Goal: Information Seeking & Learning: Find specific page/section

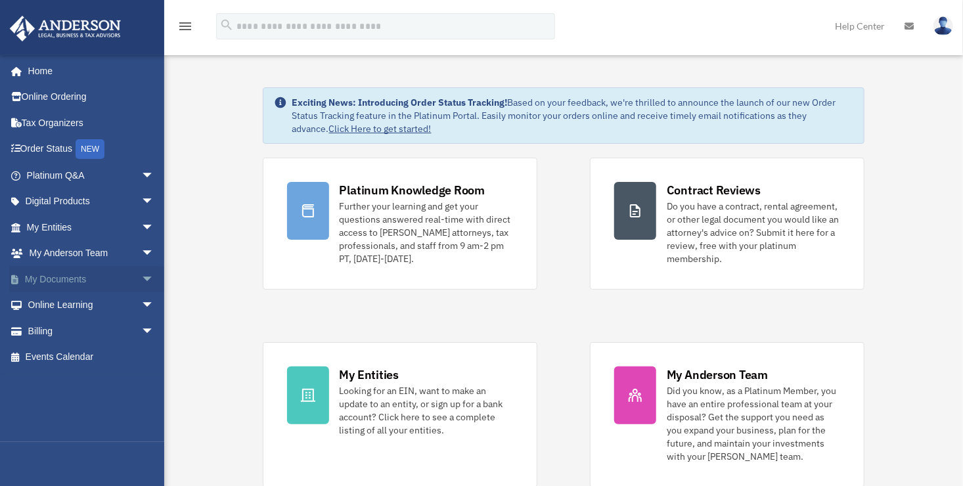
click at [59, 277] on link "My Documents arrow_drop_down" at bounding box center [91, 279] width 165 height 26
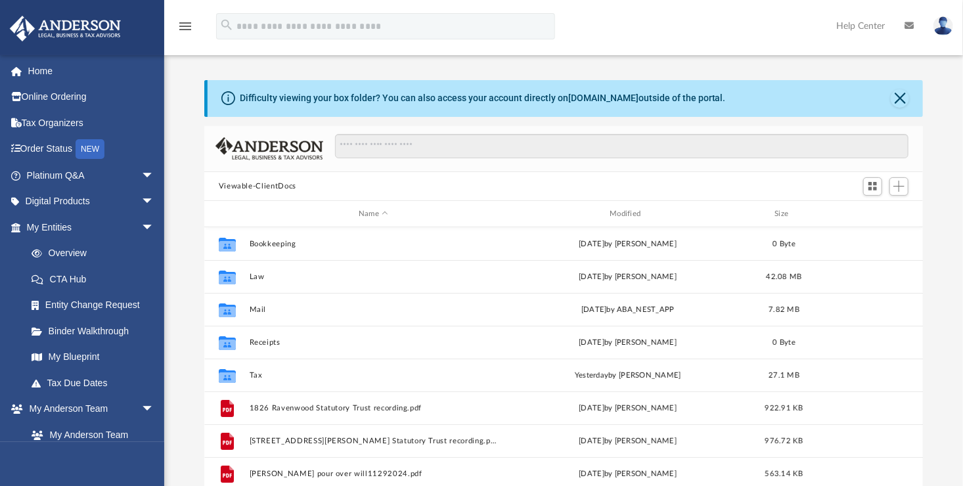
scroll to position [288, 710]
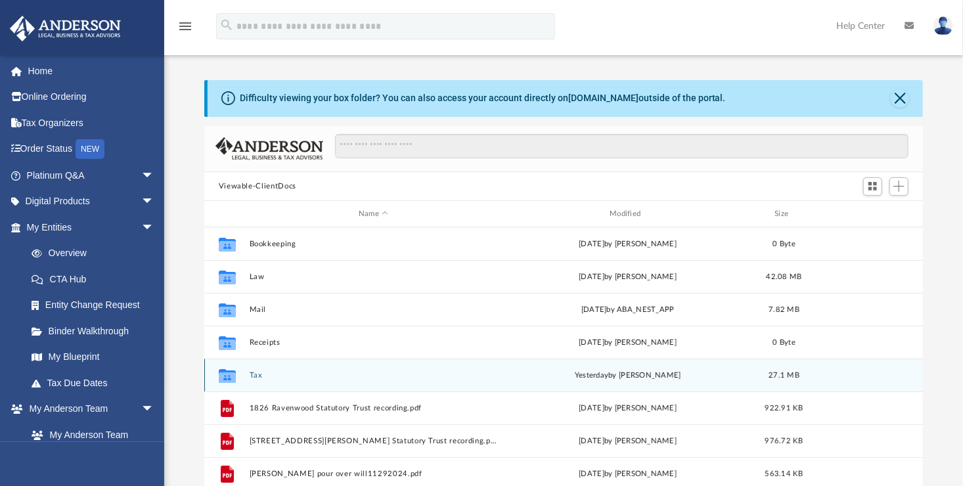
click at [261, 378] on button "Tax" at bounding box center [373, 375] width 248 height 9
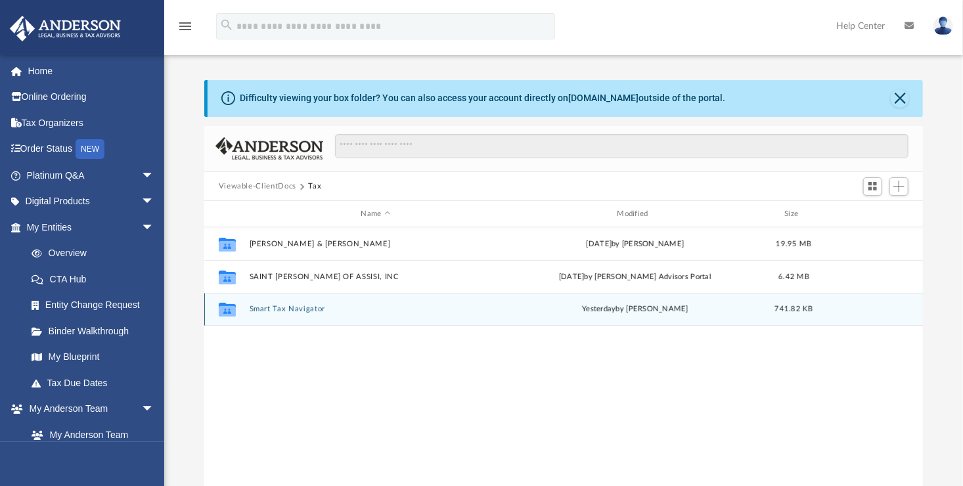
click at [282, 309] on button "Smart Tax Navigator" at bounding box center [376, 309] width 254 height 9
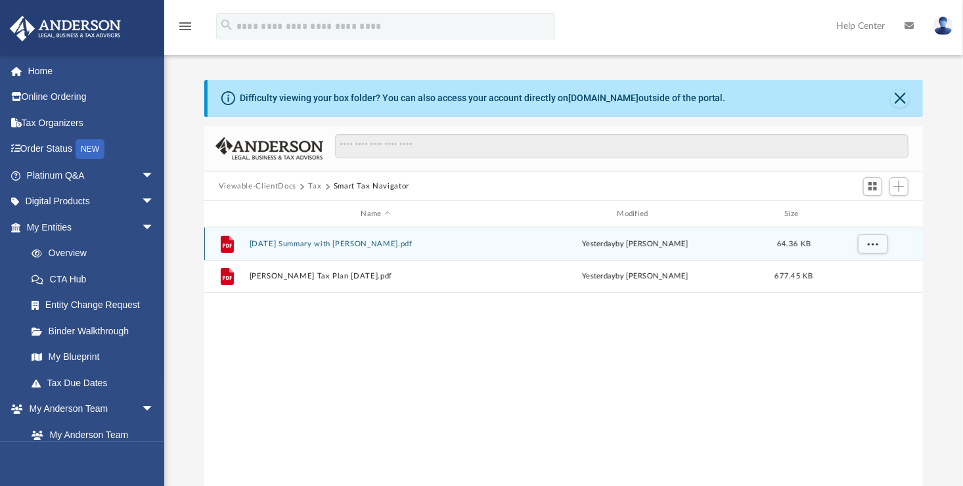
click at [325, 247] on button "8.27.2025 Summary with Anita Arechiga.pdf" at bounding box center [376, 244] width 254 height 9
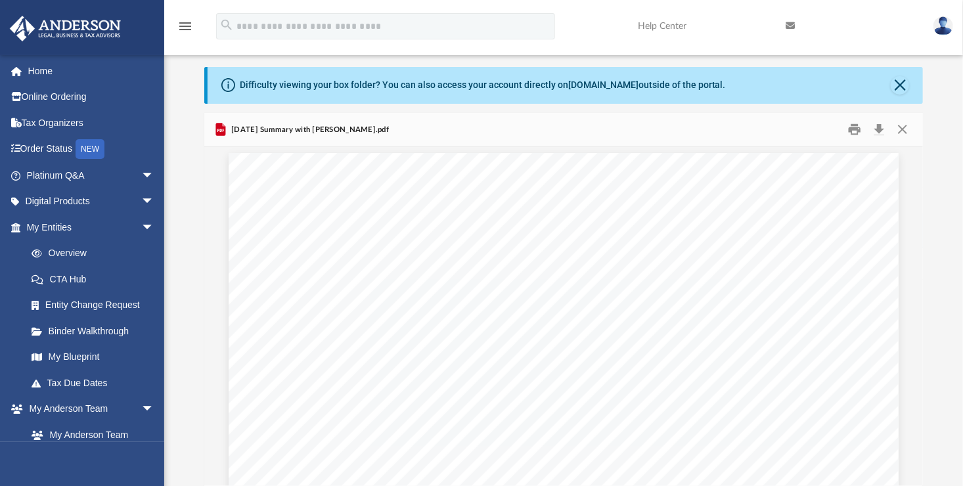
scroll to position [1188, 0]
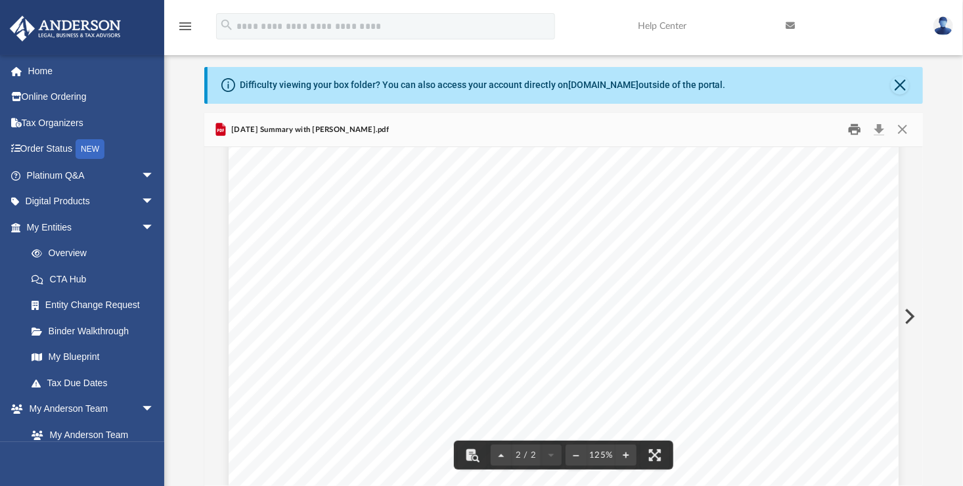
click at [850, 120] on button "Print" at bounding box center [855, 130] width 26 height 20
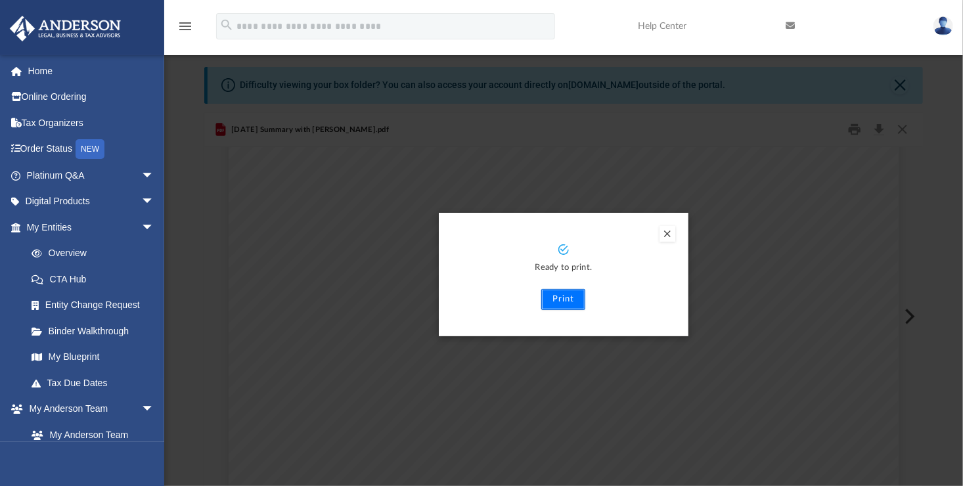
click at [569, 304] on button "Print" at bounding box center [563, 299] width 44 height 21
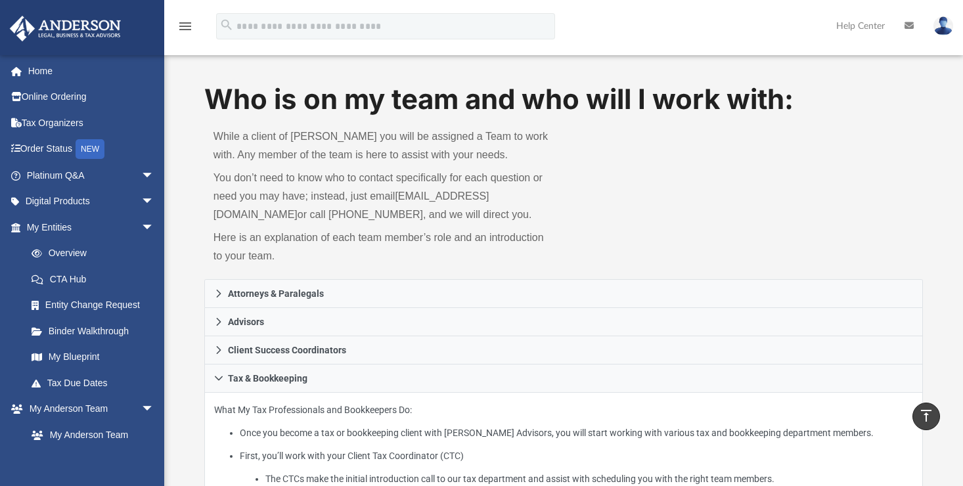
scroll to position [895, 0]
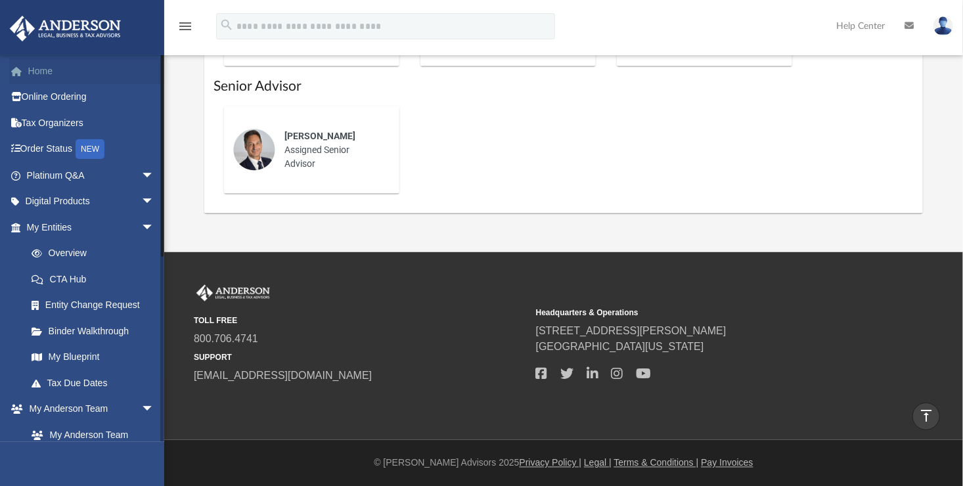
click at [43, 71] on link "Home" at bounding box center [91, 71] width 165 height 26
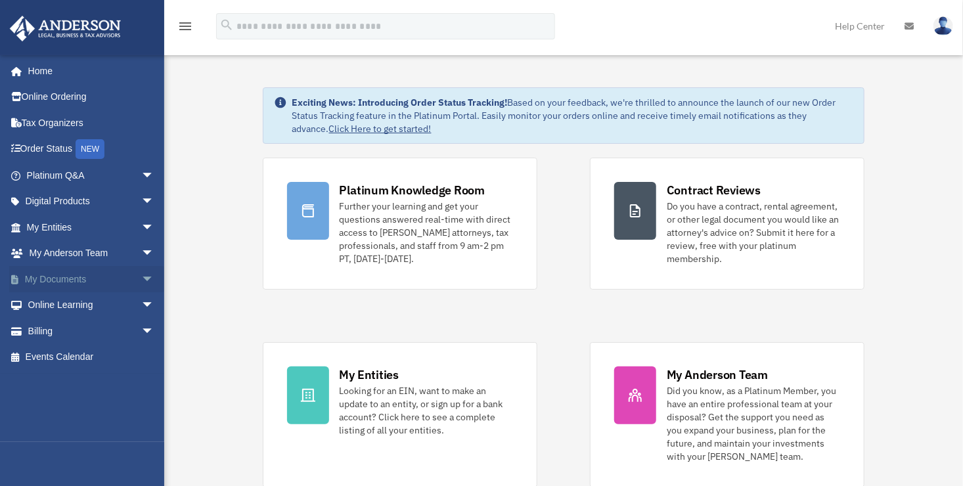
click at [74, 281] on link "My Documents arrow_drop_down" at bounding box center [91, 279] width 165 height 26
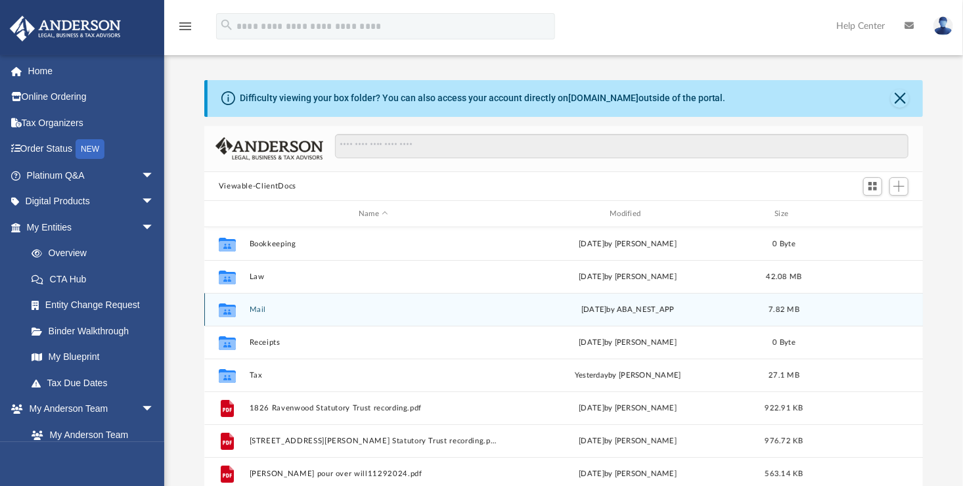
click at [496, 319] on div "Collaborated Folder Mail Tue Aug 19 2025 by ABA_NEST_APP 7.82 MB" at bounding box center [563, 309] width 719 height 33
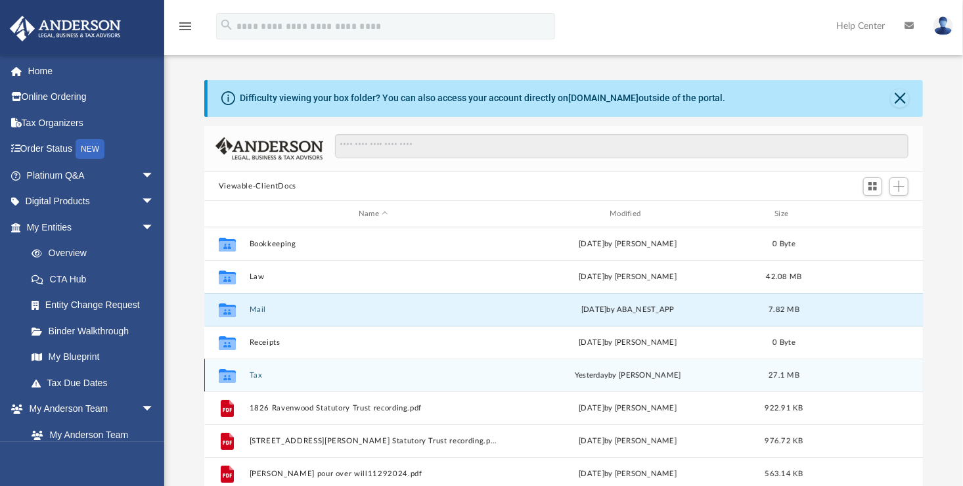
click at [261, 376] on button "Tax" at bounding box center [373, 375] width 248 height 9
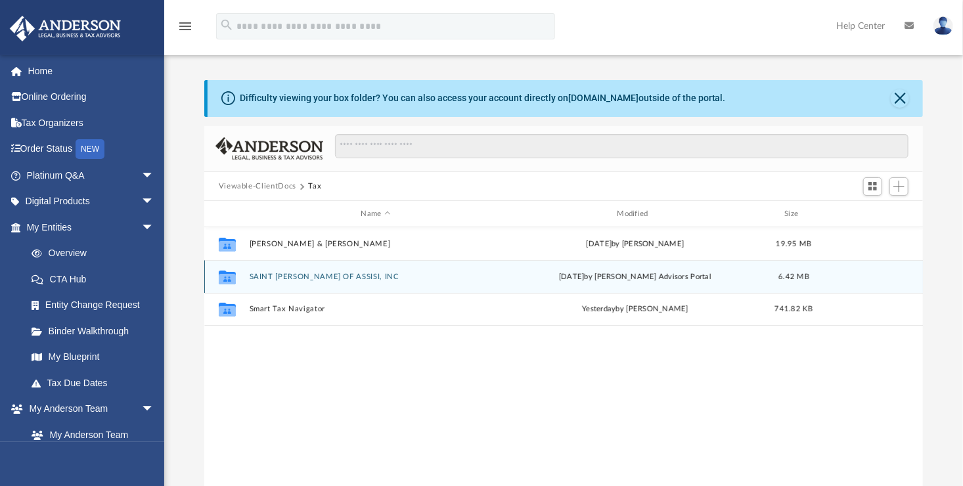
click at [344, 273] on button "SAINT [PERSON_NAME] OF ASSISI, INC" at bounding box center [376, 277] width 254 height 9
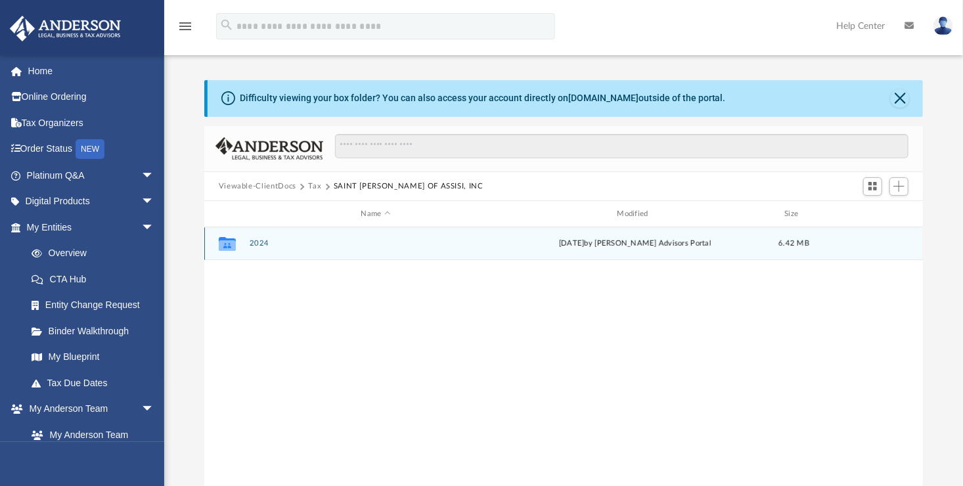
click at [574, 239] on div "Thu Aug 21 2025 by Anderson Advisors Portal" at bounding box center [635, 244] width 254 height 12
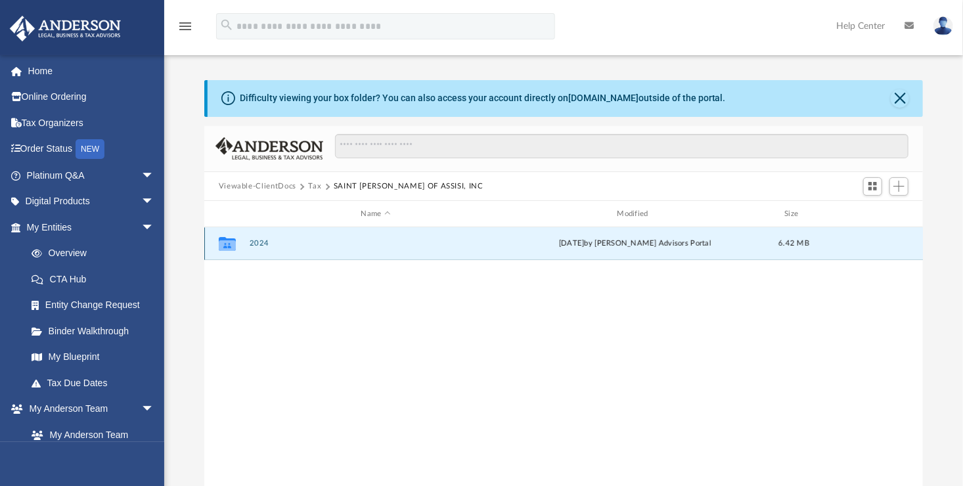
click at [227, 244] on icon "grid" at bounding box center [227, 245] width 17 height 11
click at [48, 171] on link "Platinum Q&A arrow_drop_down" at bounding box center [91, 175] width 165 height 26
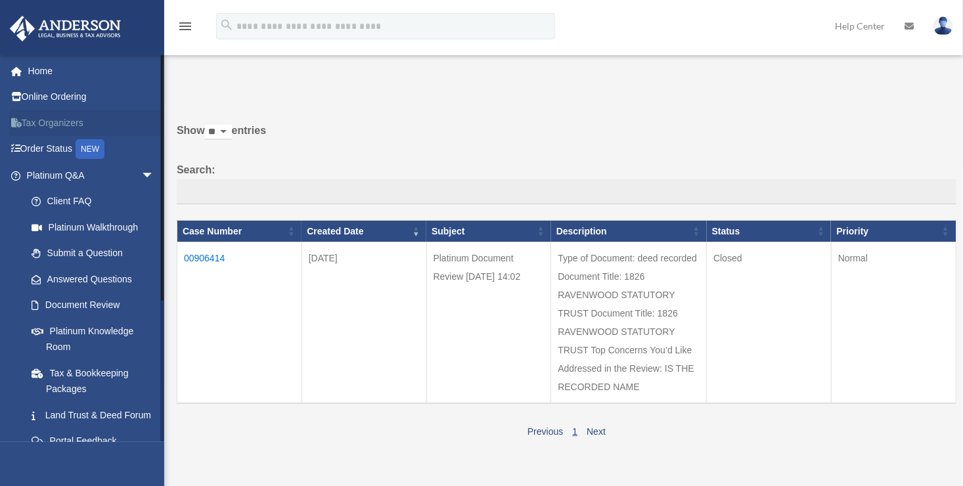
click at [58, 127] on link "Tax Organizers" at bounding box center [91, 123] width 165 height 26
click at [57, 121] on link "Tax Organizers" at bounding box center [91, 123] width 165 height 26
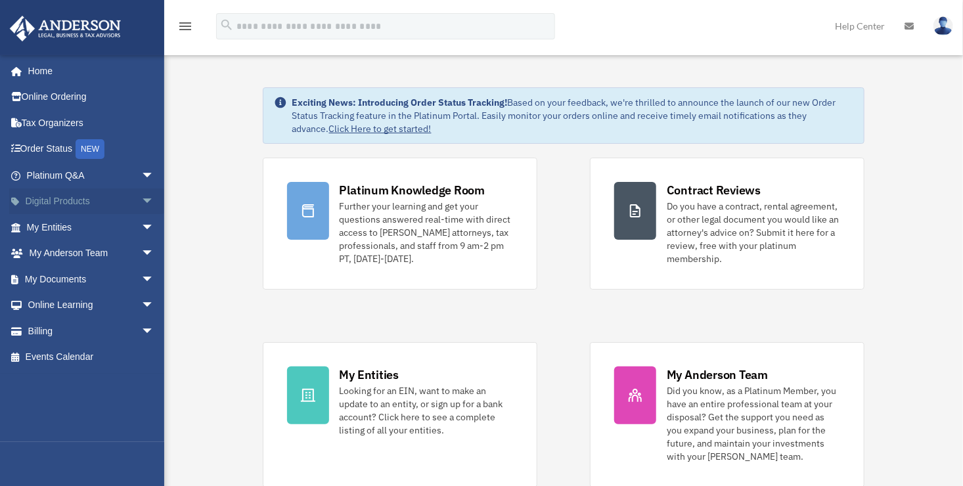
click at [70, 202] on link "Digital Products arrow_drop_down" at bounding box center [91, 202] width 165 height 26
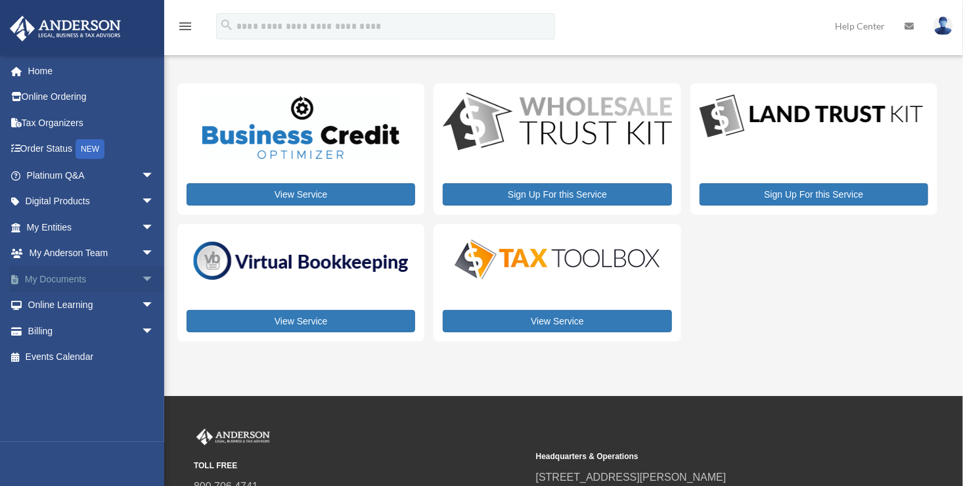
click at [38, 281] on link "My Documents arrow_drop_down" at bounding box center [91, 279] width 165 height 26
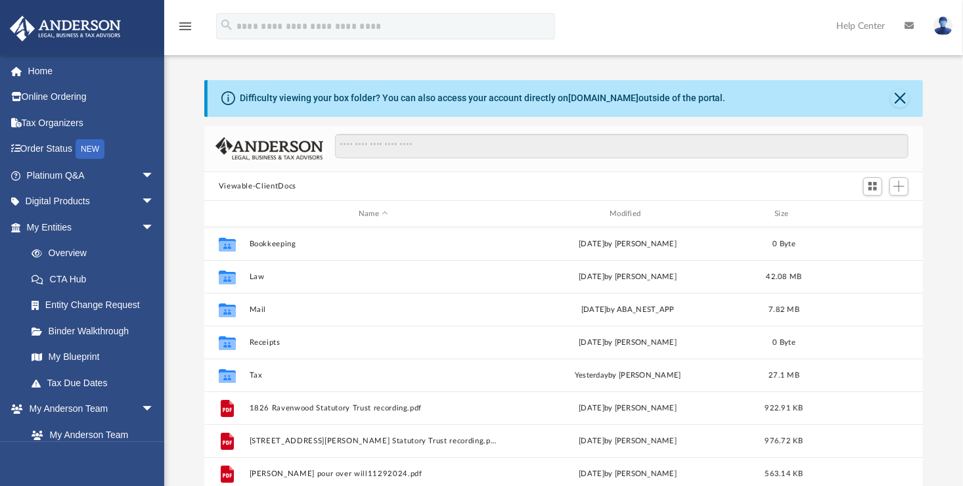
scroll to position [288, 710]
click at [262, 181] on button "Viewable-ClientDocs" at bounding box center [258, 187] width 78 height 12
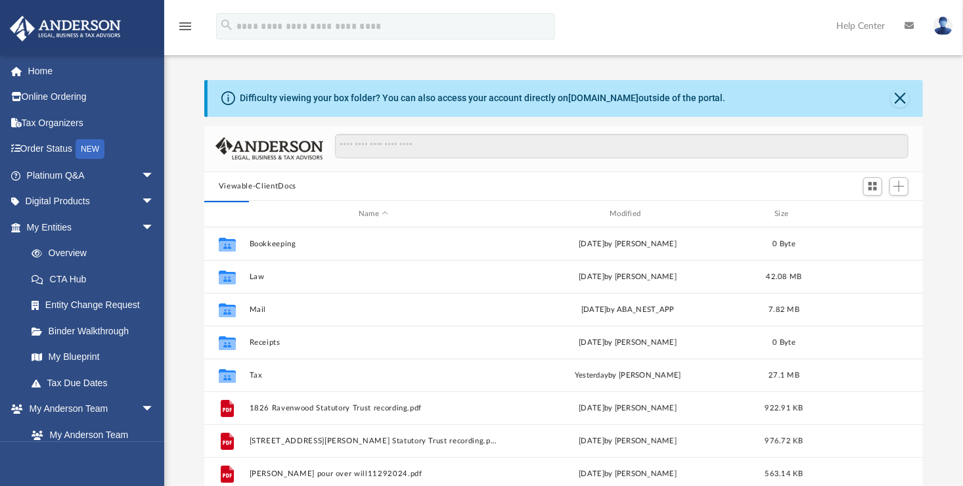
click at [262, 181] on button "Viewable-ClientDocs" at bounding box center [258, 187] width 78 height 12
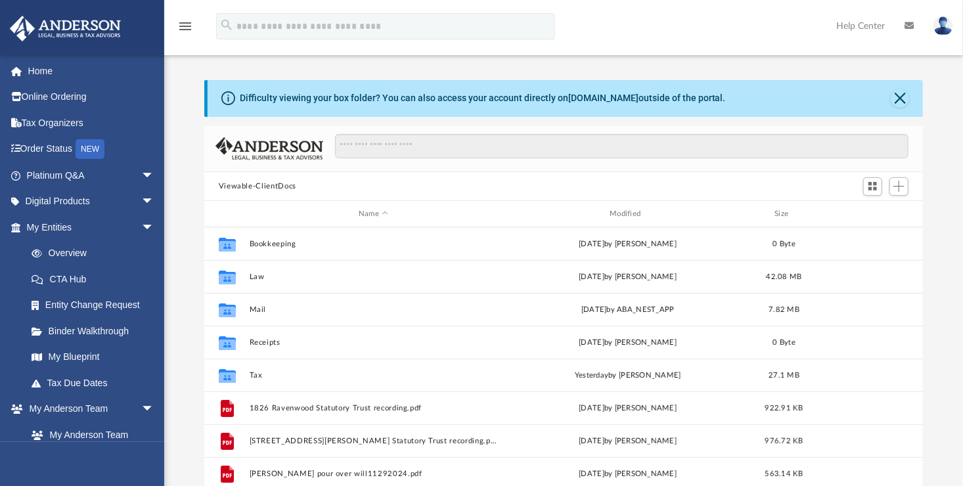
click at [262, 181] on button "Viewable-ClientDocs" at bounding box center [258, 187] width 78 height 12
click at [252, 188] on button "Viewable-ClientDocs" at bounding box center [258, 187] width 78 height 12
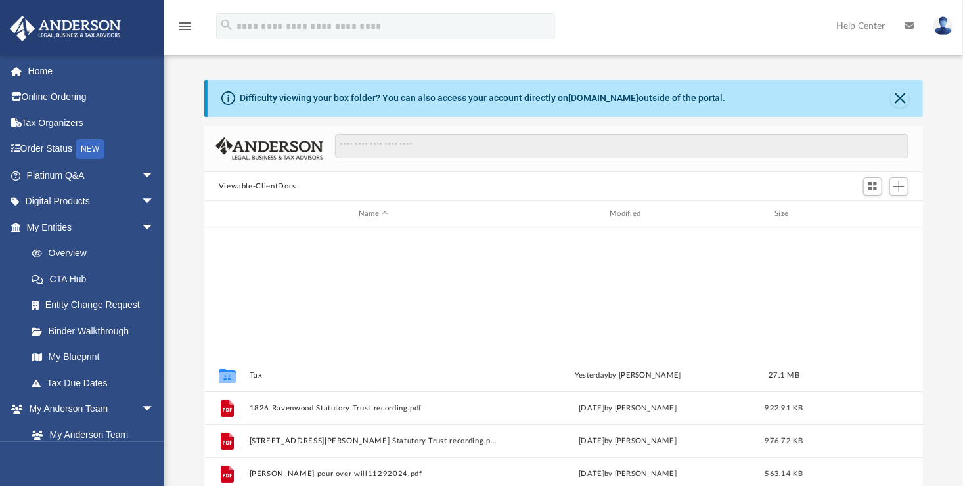
scroll to position [238, 0]
